Goal: Information Seeking & Learning: Learn about a topic

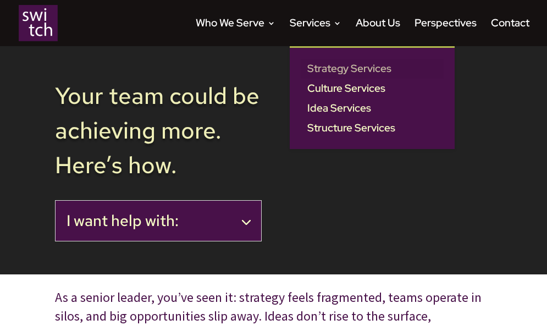
click at [334, 70] on link "Strategy Services" at bounding box center [372, 69] width 143 height 20
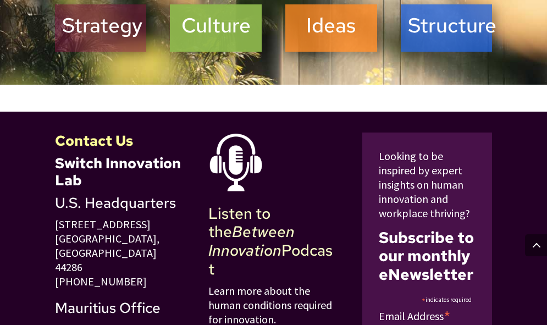
scroll to position [935, 0]
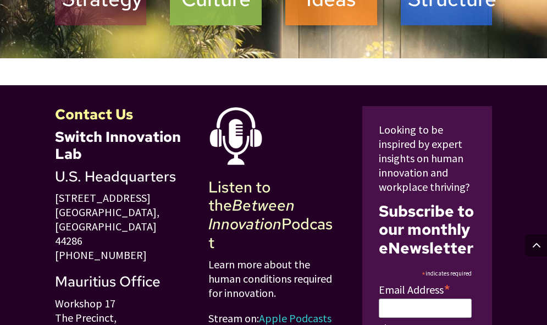
click at [231, 3] on h2 "Culture" at bounding box center [215, 2] width 77 height 30
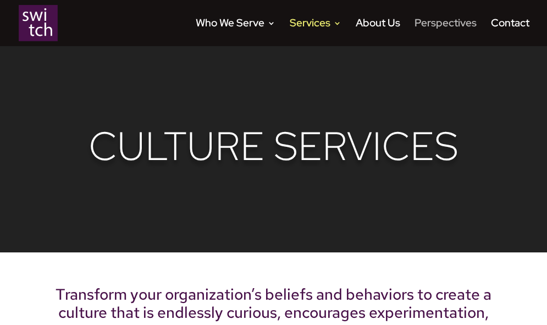
click at [440, 21] on link "Perspectives" at bounding box center [446, 32] width 62 height 27
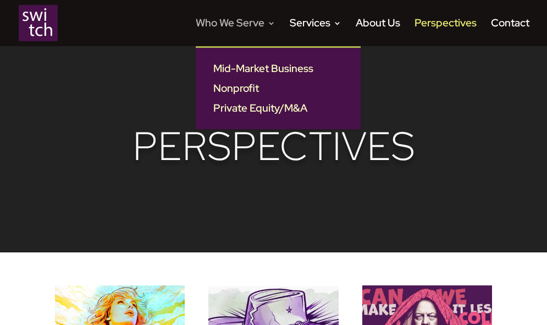
click at [241, 19] on link "Who We Serve" at bounding box center [236, 32] width 80 height 27
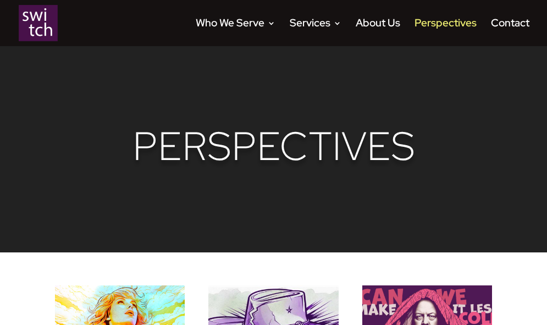
click at [42, 19] on img at bounding box center [38, 23] width 39 height 36
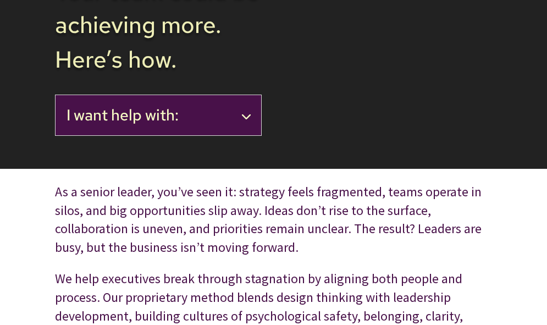
scroll to position [110, 0]
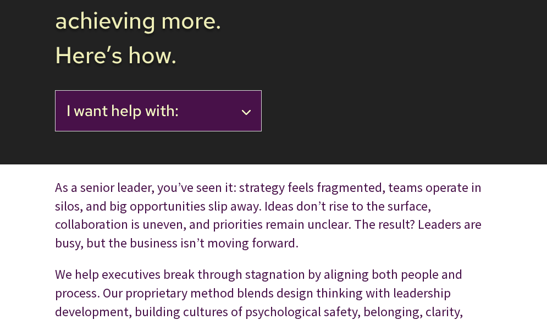
click at [224, 129] on div "I want help with: Helping my leaders think strategically Developing my people a…" at bounding box center [158, 111] width 207 height 42
click at [224, 124] on div "I want help with: Helping my leaders think strategically Developing my people a…" at bounding box center [158, 111] width 207 height 42
click at [245, 113] on h2 "I want help with:" at bounding box center [159, 111] width 184 height 19
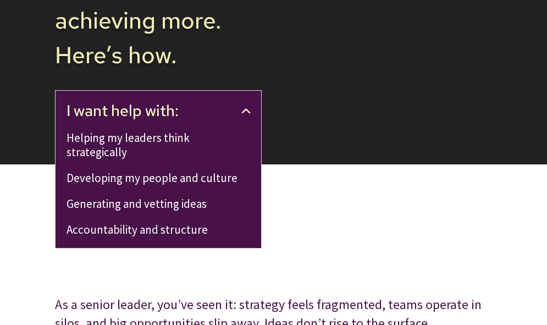
click at [26, 189] on div "Video Player 00:02 00:00 00:05 Use Up/Down Arrow keys to increase or decrease v…" at bounding box center [273, 85] width 547 height 391
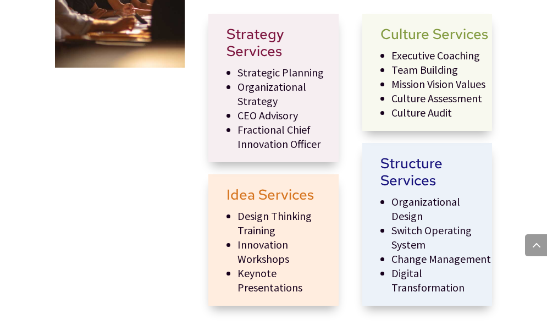
scroll to position [440, 0]
